Goal: Task Accomplishment & Management: Manage account settings

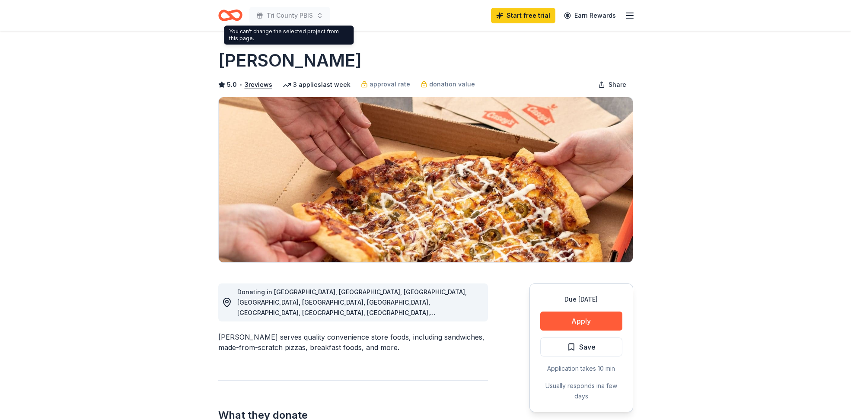
click at [237, 14] on icon "Home" at bounding box center [230, 15] width 24 height 20
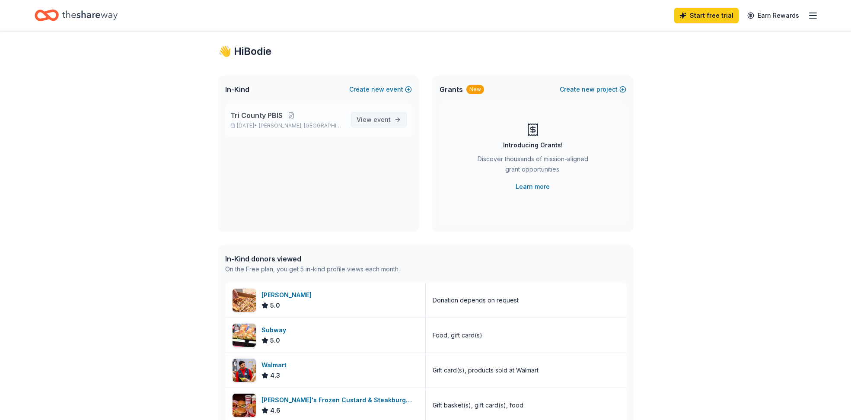
scroll to position [24, 0]
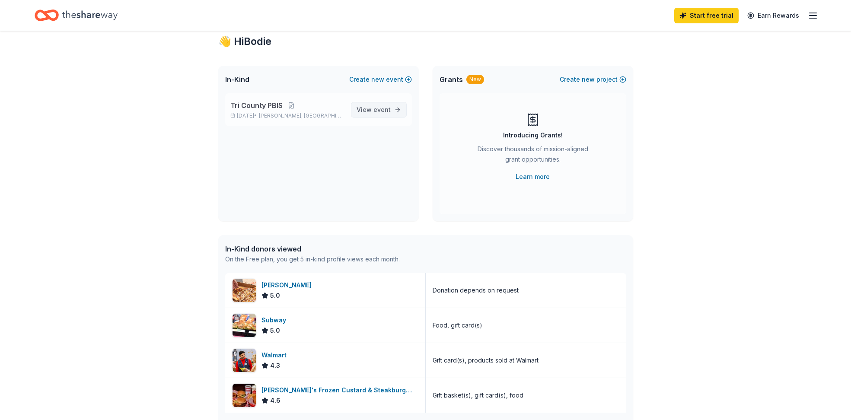
click at [364, 109] on span "View event" at bounding box center [374, 110] width 34 height 10
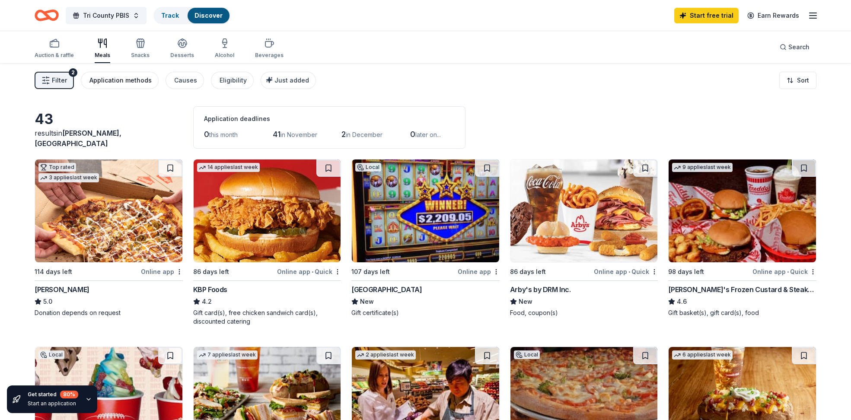
click at [126, 82] on div "Application methods" at bounding box center [120, 80] width 62 height 10
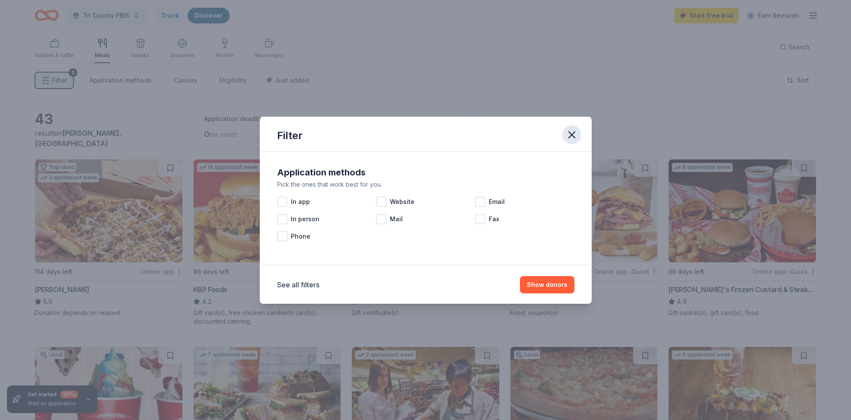
click at [569, 135] on icon "button" at bounding box center [572, 135] width 12 height 12
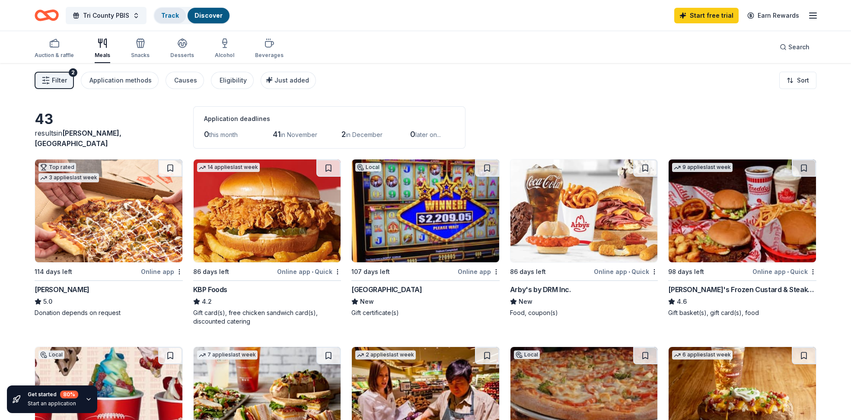
click at [175, 12] on link "Track" at bounding box center [170, 15] width 18 height 7
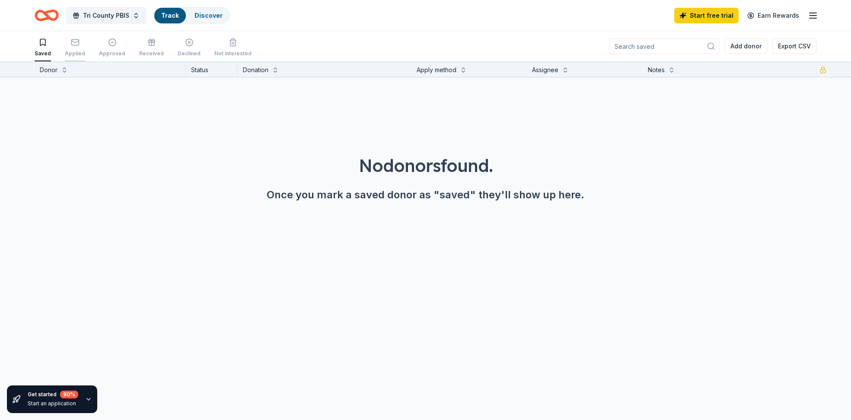
click at [79, 53] on div "Applied" at bounding box center [75, 53] width 20 height 7
click at [39, 53] on div "Saved" at bounding box center [43, 53] width 16 height 7
